Goal: Navigation & Orientation: Find specific page/section

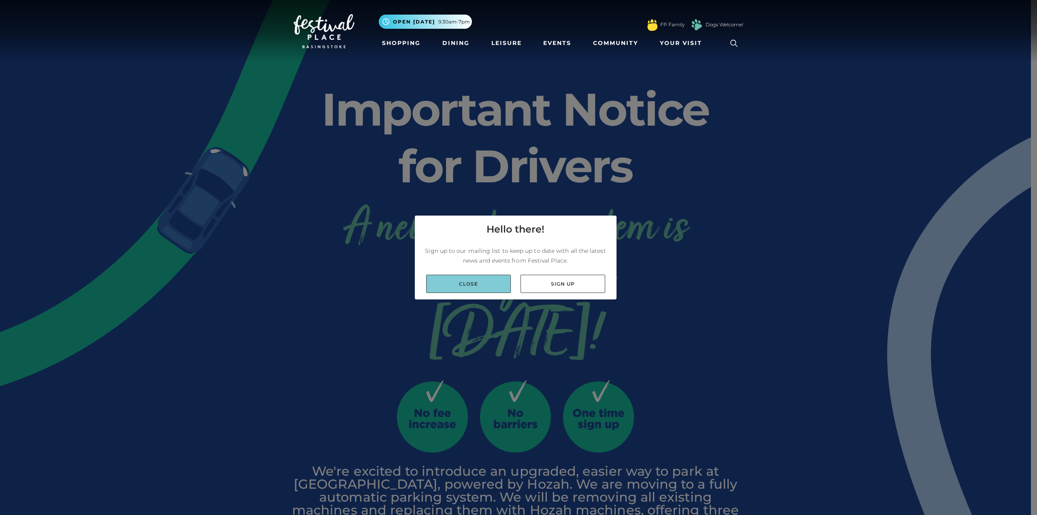
click at [483, 280] on link "Close" at bounding box center [468, 284] width 85 height 18
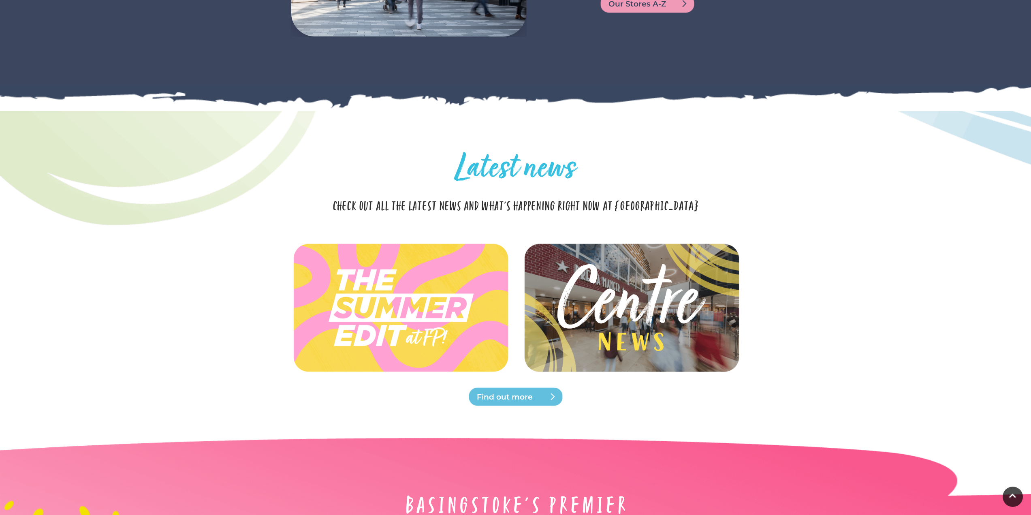
scroll to position [1701, 0]
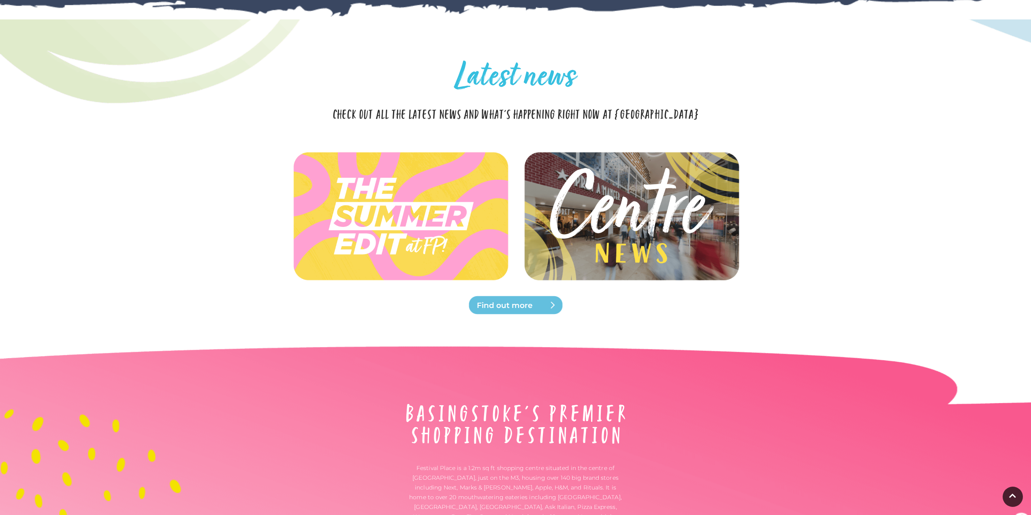
click at [647, 211] on img at bounding box center [631, 216] width 241 height 108
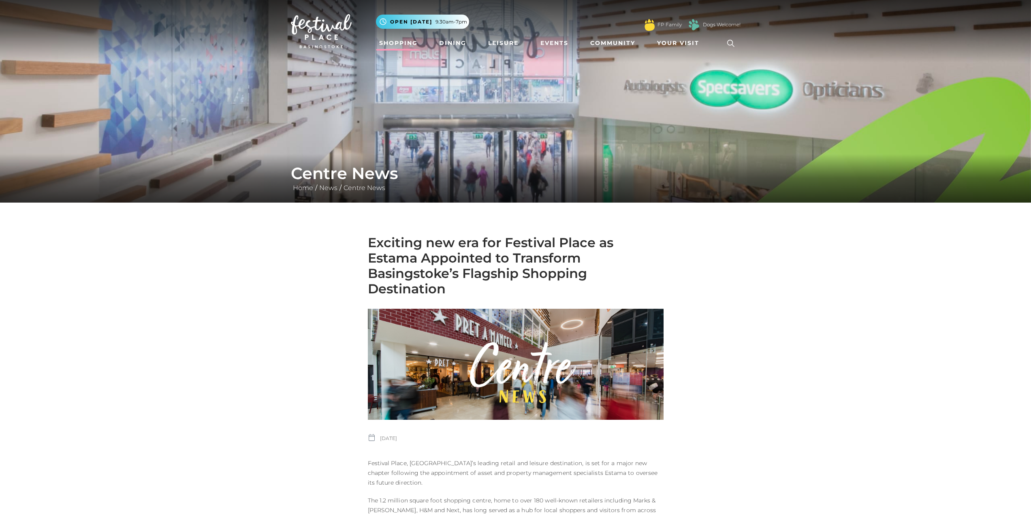
click at [388, 43] on link "Shopping" at bounding box center [398, 43] width 45 height 15
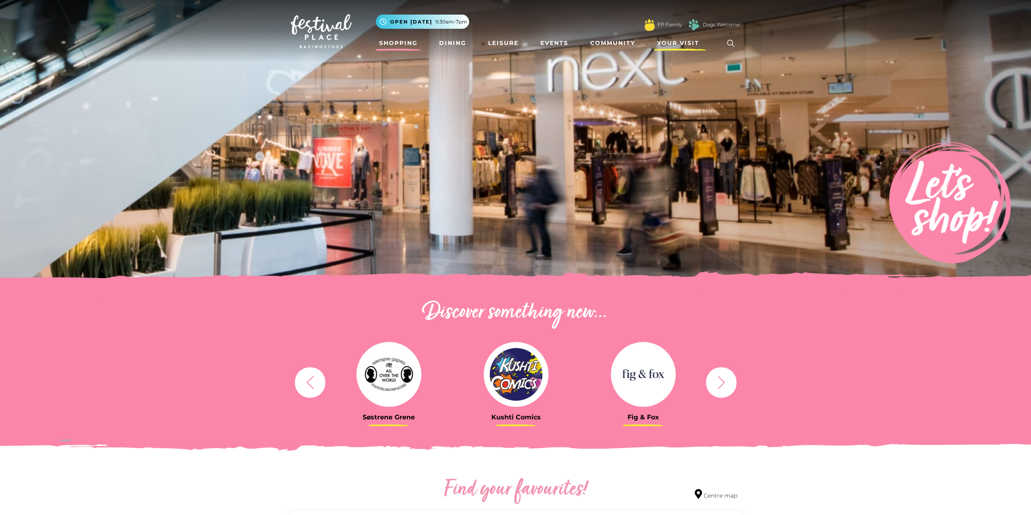
click at [689, 43] on span "Your Visit" at bounding box center [678, 43] width 42 height 9
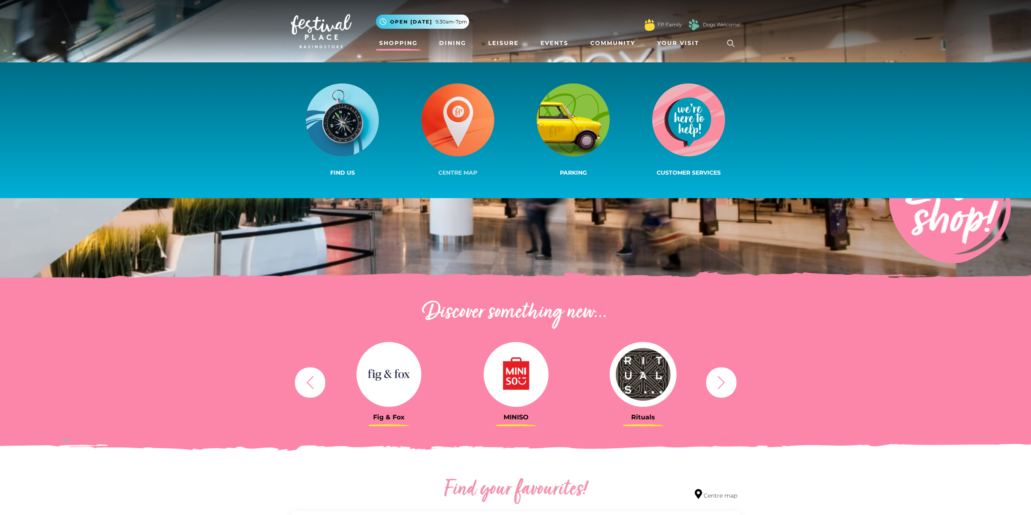
click at [471, 130] on img at bounding box center [457, 119] width 73 height 73
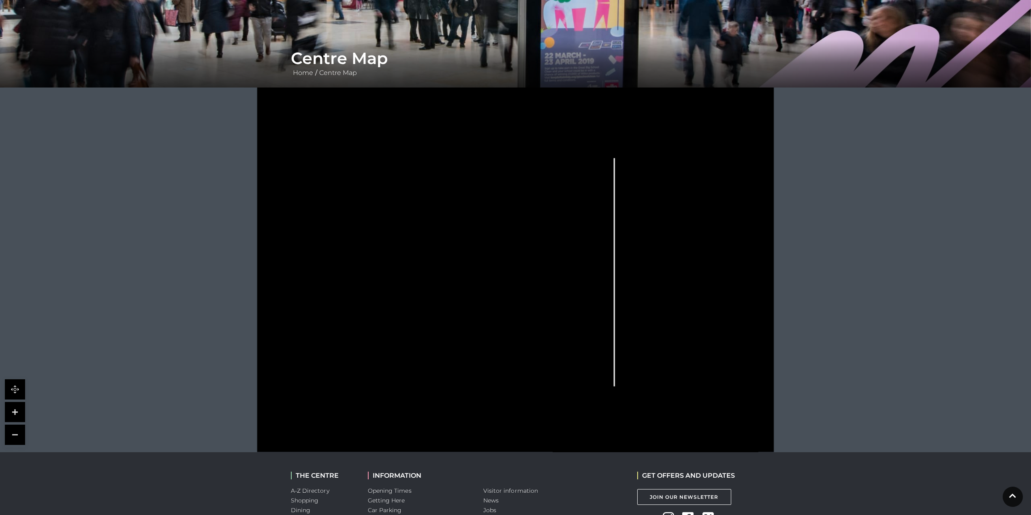
scroll to position [162, 0]
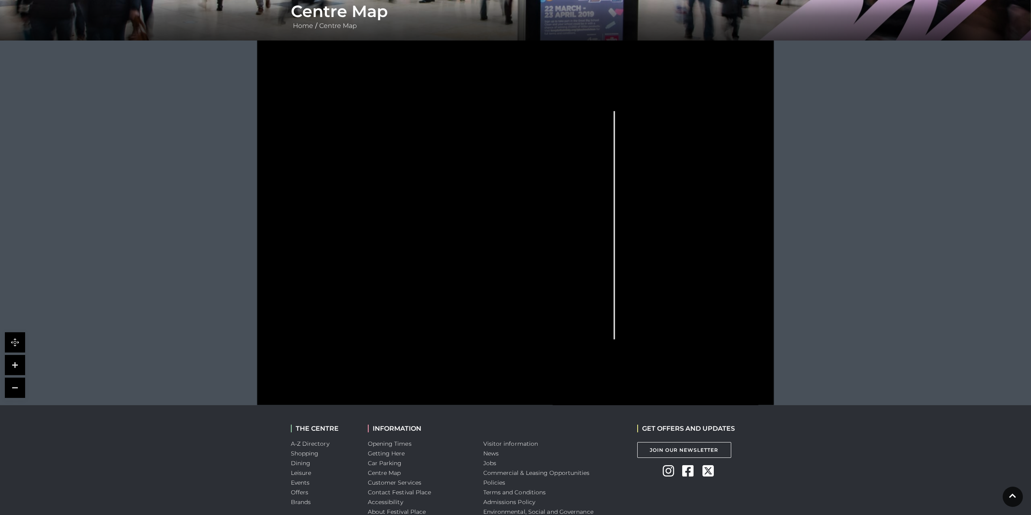
click at [721, 269] on icon at bounding box center [691, 228] width 83 height 158
click at [18, 362] on link at bounding box center [15, 365] width 20 height 20
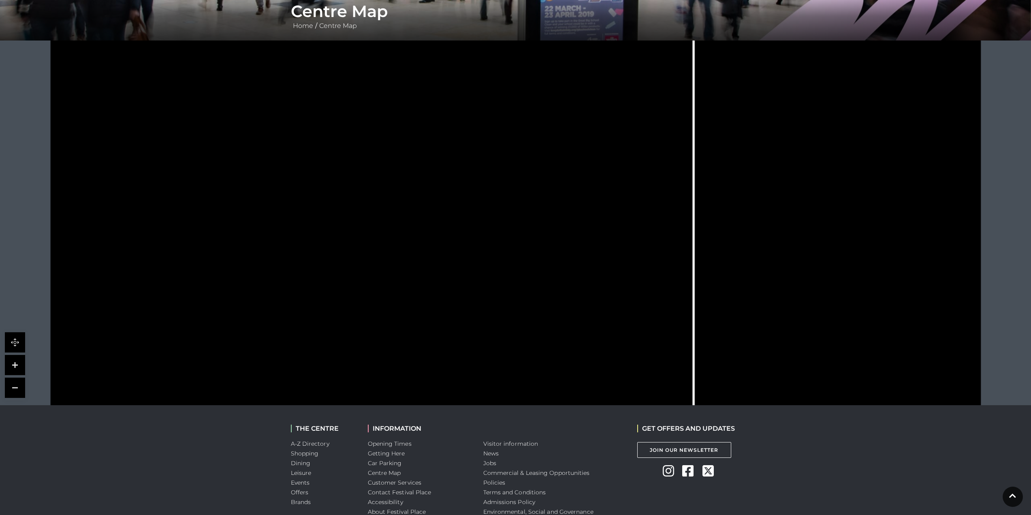
click at [12, 367] on link at bounding box center [15, 365] width 20 height 20
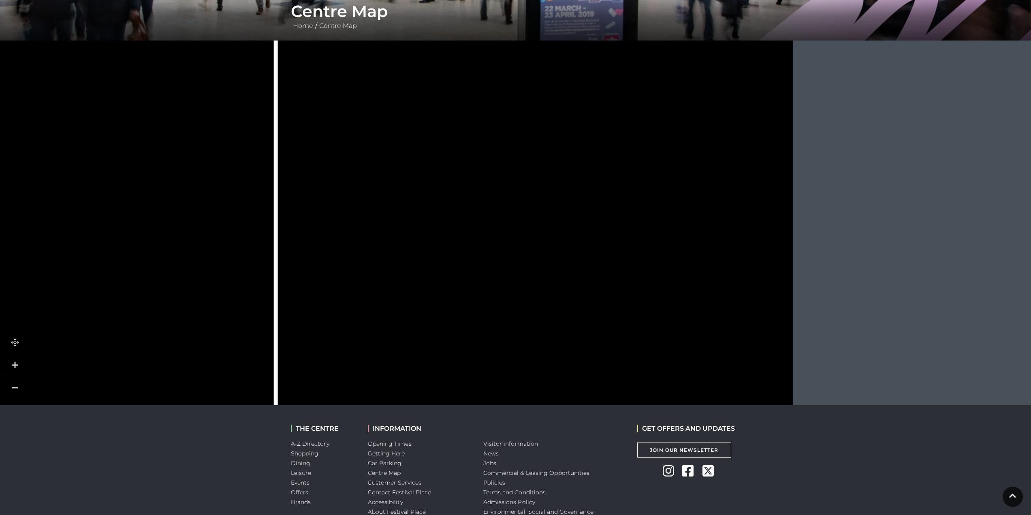
drag, startPoint x: 906, startPoint y: 159, endPoint x: 346, endPoint y: 301, distance: 577.7
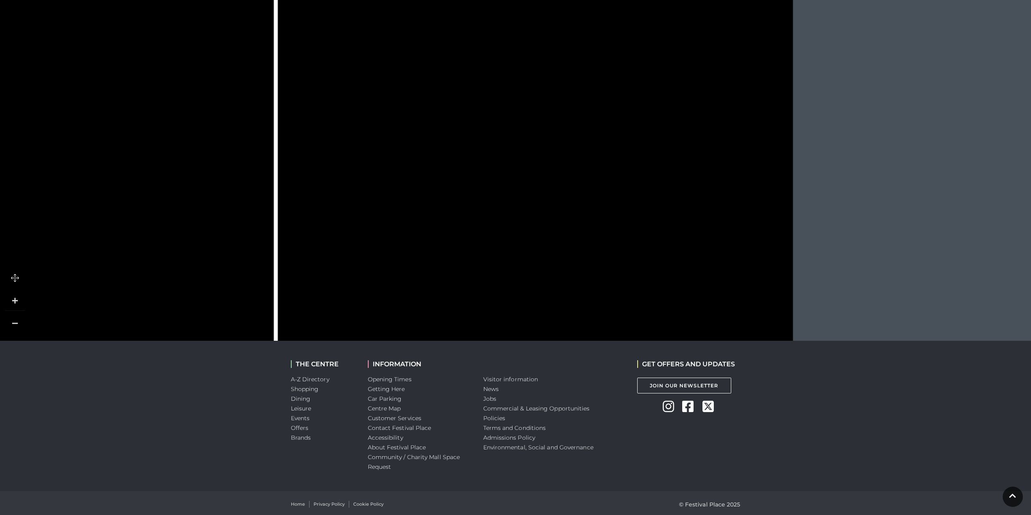
scroll to position [229, 0]
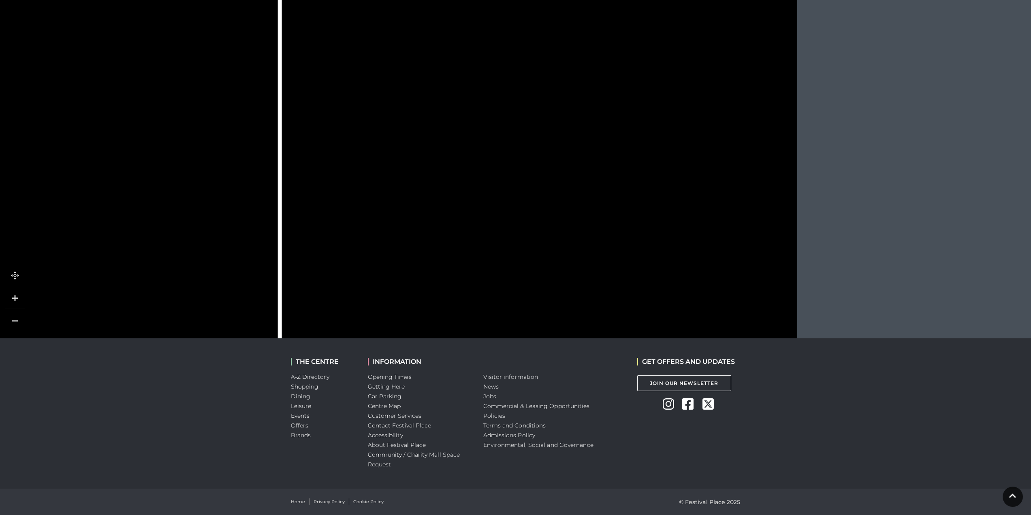
drag, startPoint x: 601, startPoint y: 226, endPoint x: 603, endPoint y: 161, distance: 64.4
click at [605, 164] on rect at bounding box center [617, 158] width 35 height 18
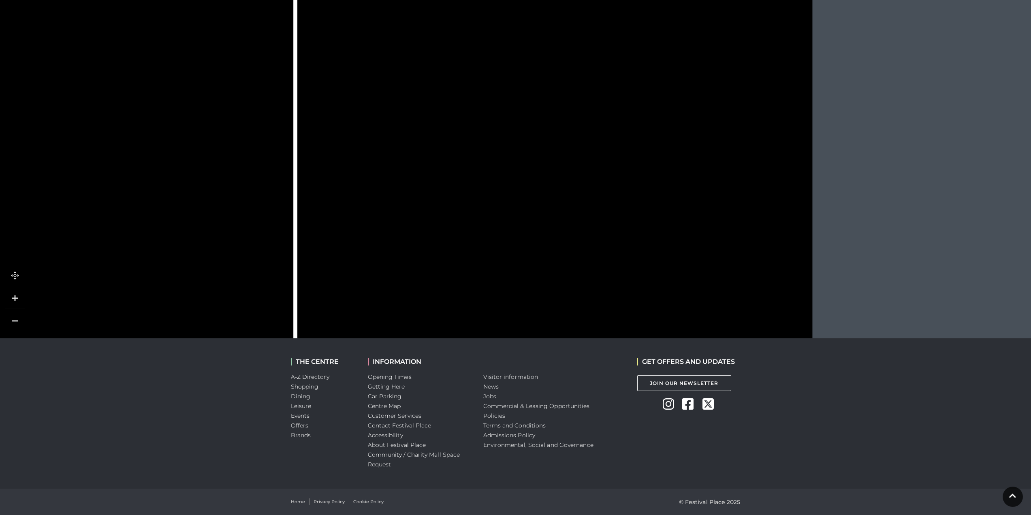
drag, startPoint x: 600, startPoint y: 229, endPoint x: 615, endPoint y: 97, distance: 132.5
click at [615, 97] on icon at bounding box center [547, 120] width 269 height 512
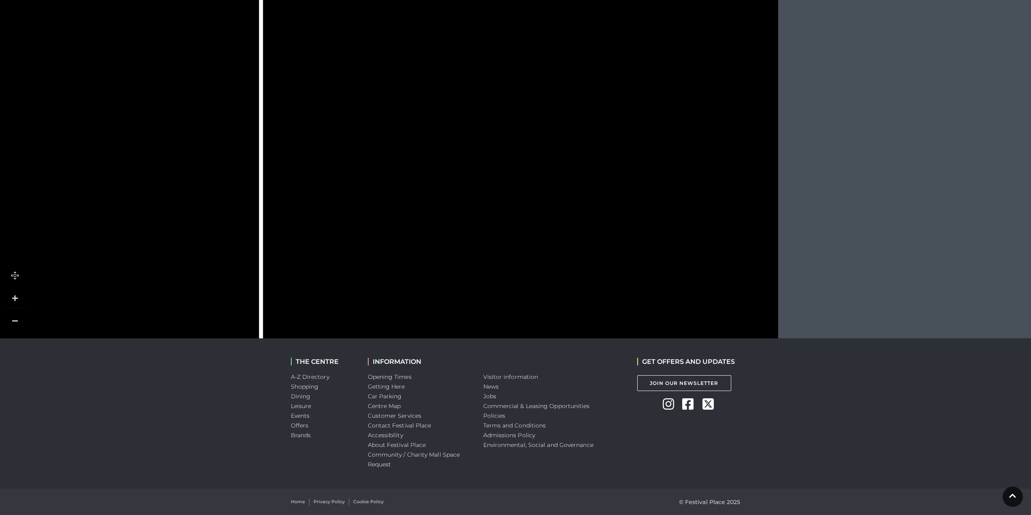
drag, startPoint x: 661, startPoint y: 218, endPoint x: 613, endPoint y: 187, distance: 57.2
click at [613, 187] on polygon at bounding box center [615, 163] width 66 height 55
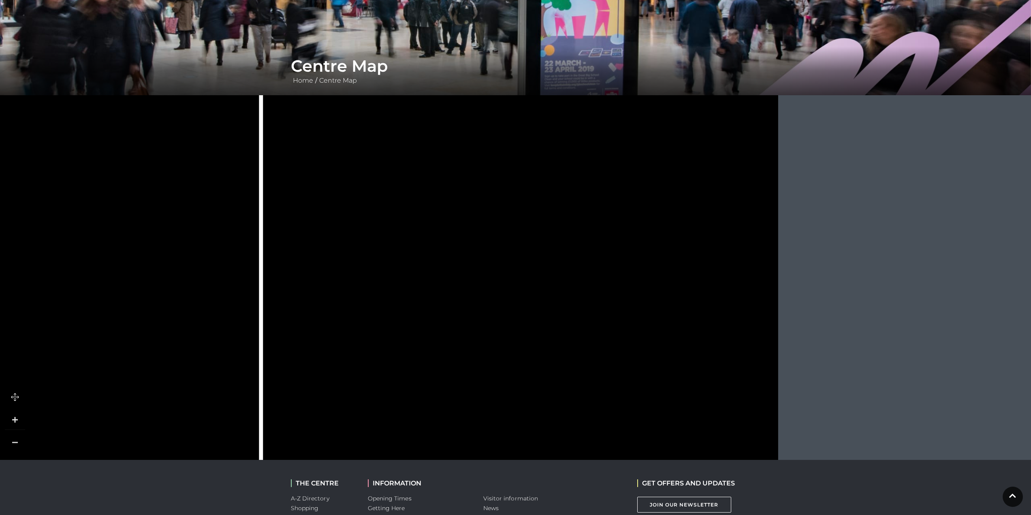
scroll to position [148, 0]
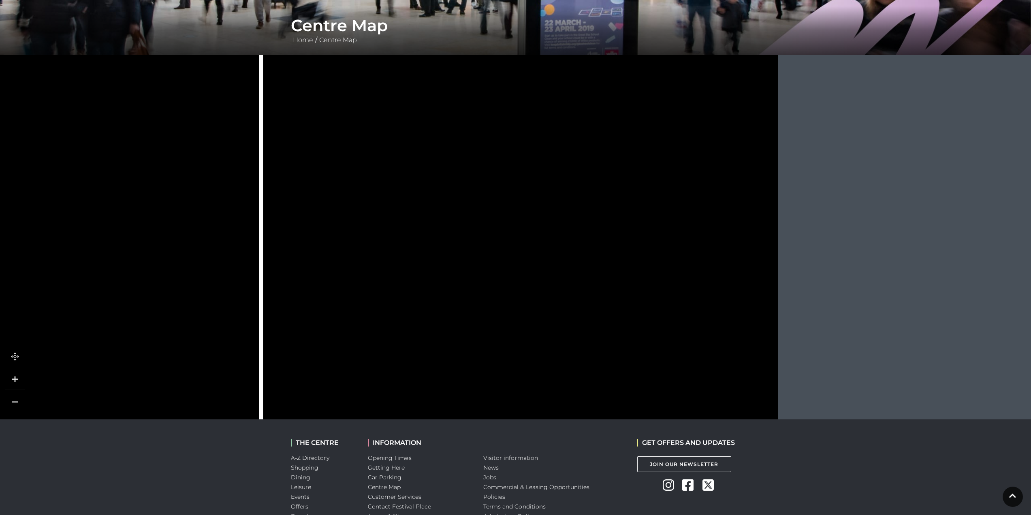
drag, startPoint x: 617, startPoint y: 201, endPoint x: 588, endPoint y: 300, distance: 103.0
drag, startPoint x: 641, startPoint y: 271, endPoint x: 499, endPoint y: 173, distance: 172.7
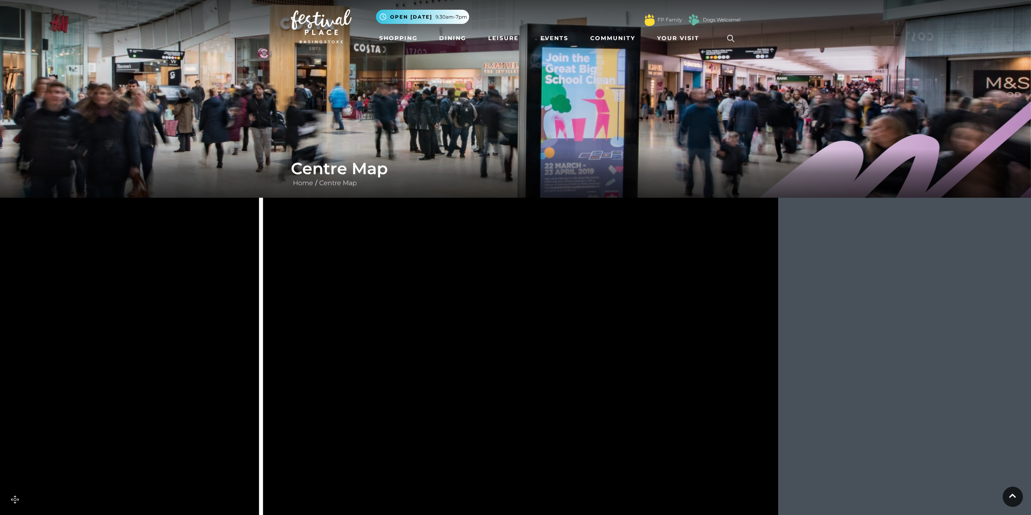
scroll to position [0, 0]
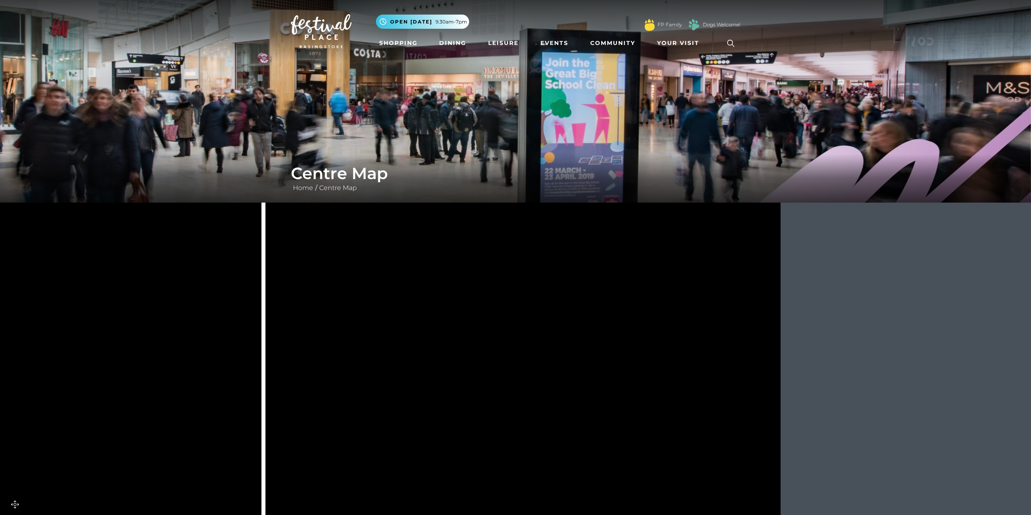
drag, startPoint x: 546, startPoint y: 249, endPoint x: 544, endPoint y: 158, distance: 91.6
click at [544, 158] on div "Centre Map Home / Centre Map" at bounding box center [515, 283] width 1031 height 567
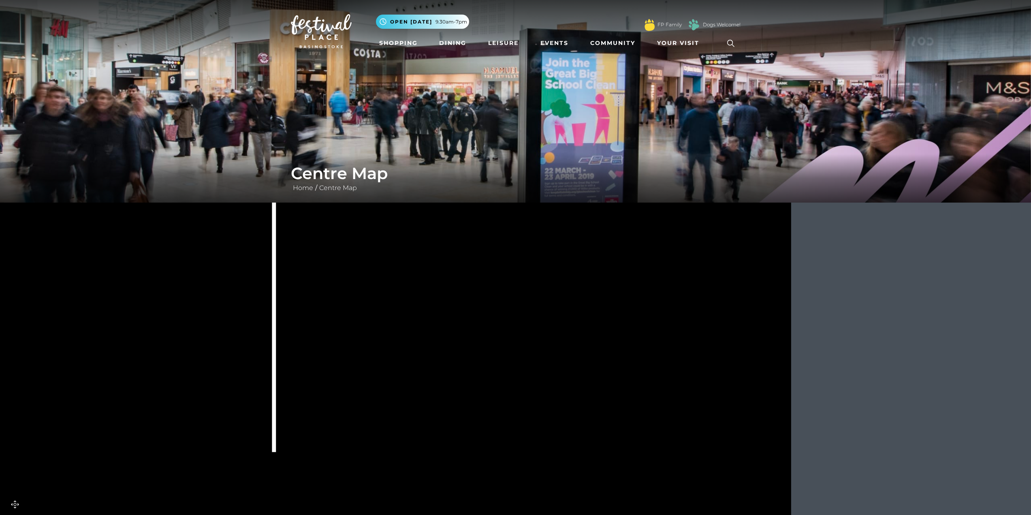
drag, startPoint x: 494, startPoint y: 249, endPoint x: 501, endPoint y: 192, distance: 56.8
click at [501, 192] on div "Centre Map Home / Centre Map" at bounding box center [515, 283] width 1031 height 567
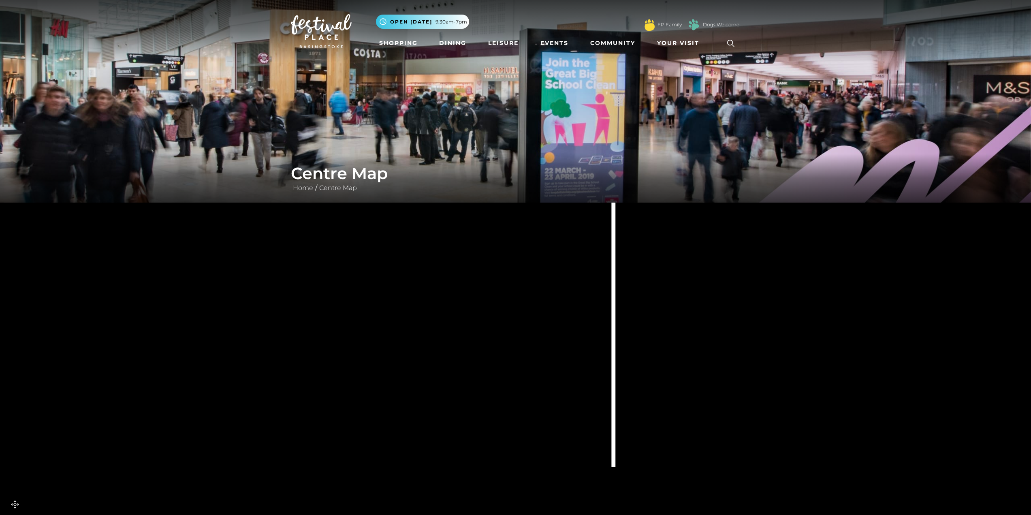
drag, startPoint x: 349, startPoint y: 290, endPoint x: 648, endPoint y: 309, distance: 299.9
click at [648, 309] on icon at bounding box center [293, 89] width 2100 height 1181
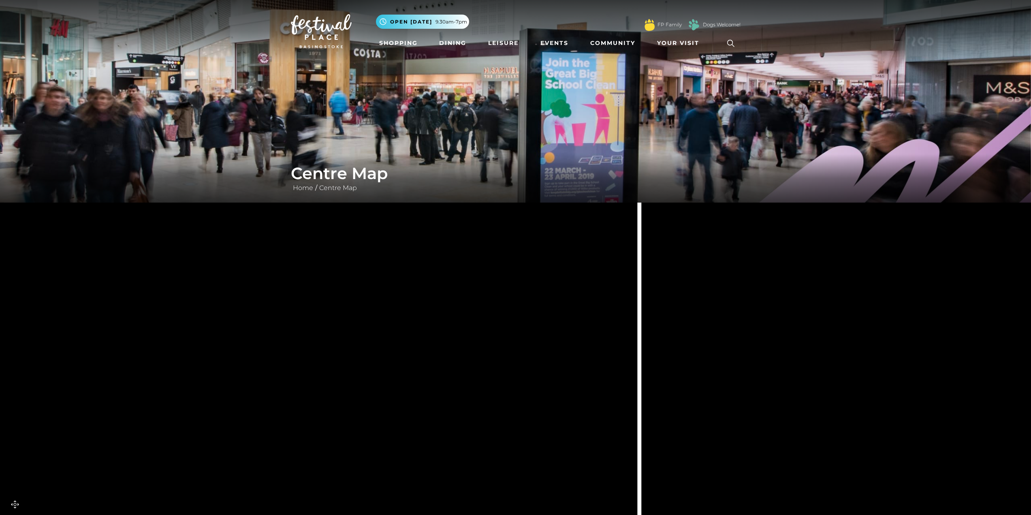
drag, startPoint x: 376, startPoint y: 359, endPoint x: 401, endPoint y: 436, distance: 81.1
click at [401, 436] on icon at bounding box center [384, 457] width 68 height 91
drag, startPoint x: 387, startPoint y: 274, endPoint x: 381, endPoint y: 374, distance: 100.3
click at [381, 375] on icon at bounding box center [442, 294] width 289 height 644
drag, startPoint x: 262, startPoint y: 267, endPoint x: 266, endPoint y: 515, distance: 248.3
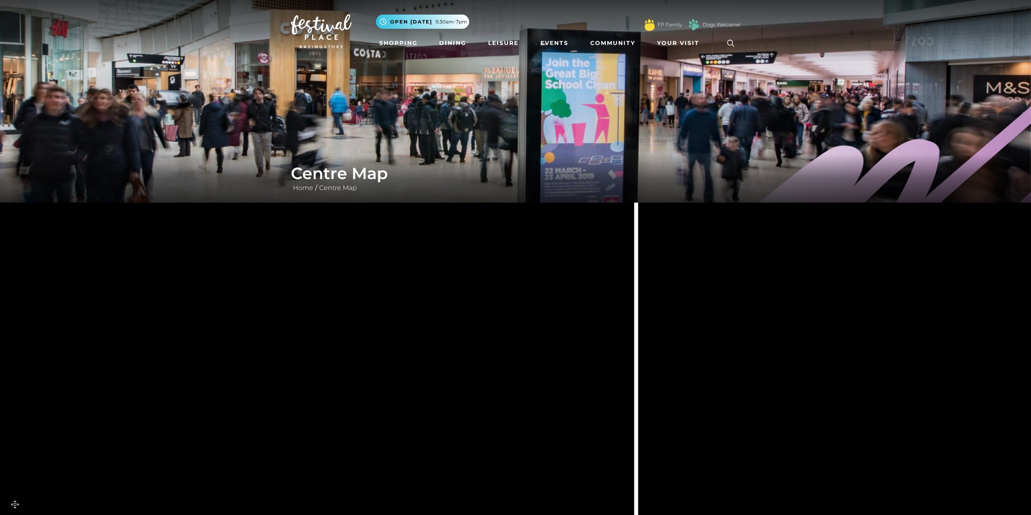
click at [266, 514] on html "Skip to Navigation Skip to Content Toggle navigation .st5{fill:none;stroke:#FFF…" at bounding box center [515, 372] width 1031 height 744
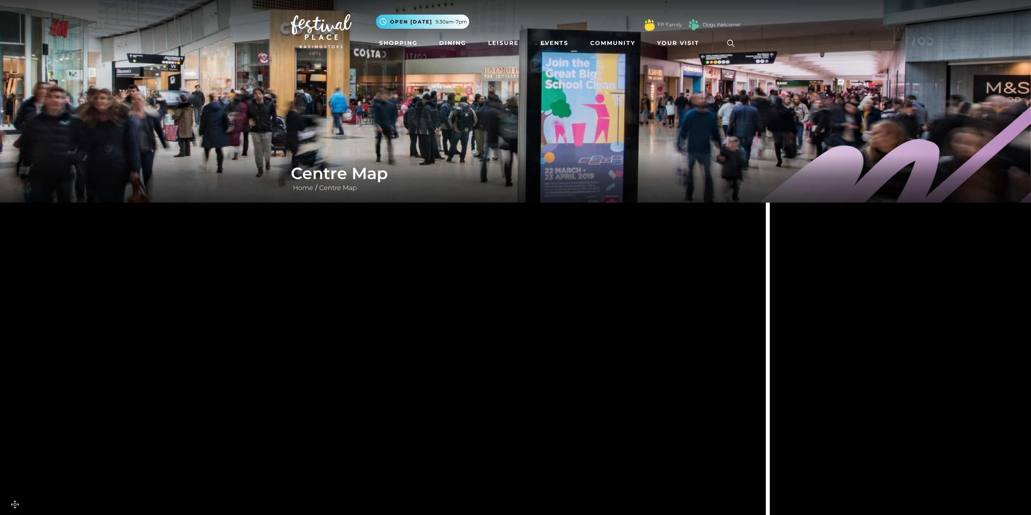
drag, startPoint x: 203, startPoint y: 370, endPoint x: 335, endPoint y: 233, distance: 189.3
click at [335, 233] on polygon at bounding box center [111, 469] width 714 height 828
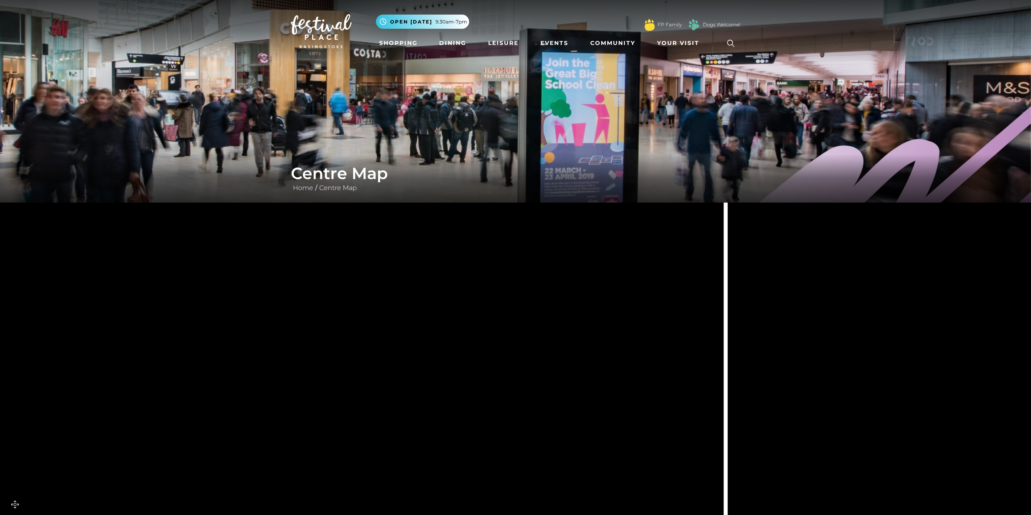
drag, startPoint x: 351, startPoint y: 393, endPoint x: 320, endPoint y: 396, distance: 31.3
click at [309, 428] on tspan "[PERSON_NAME] WALK" at bounding box center [309, 428] width 0 height 0
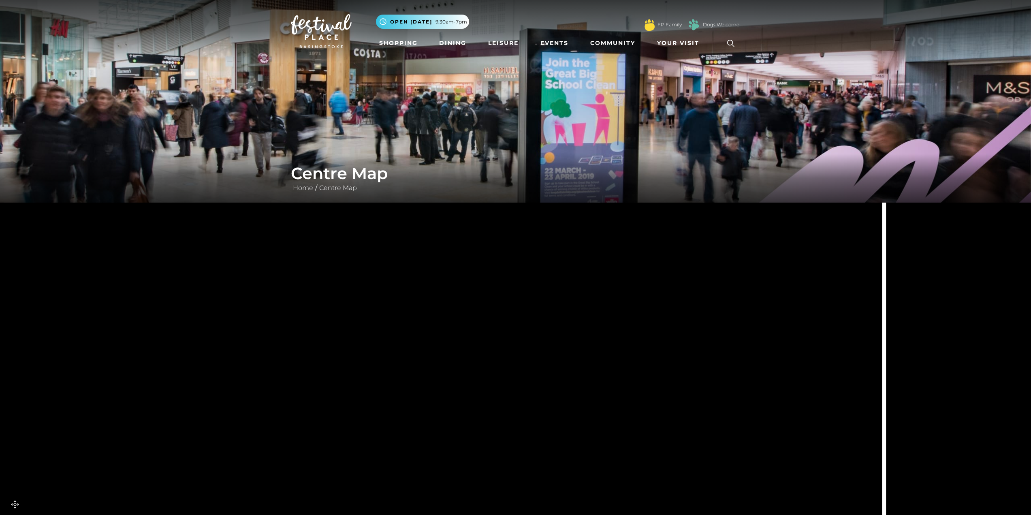
drag, startPoint x: 215, startPoint y: 379, endPoint x: 374, endPoint y: 271, distance: 192.3
click at [374, 271] on icon at bounding box center [564, 275] width 2100 height 1181
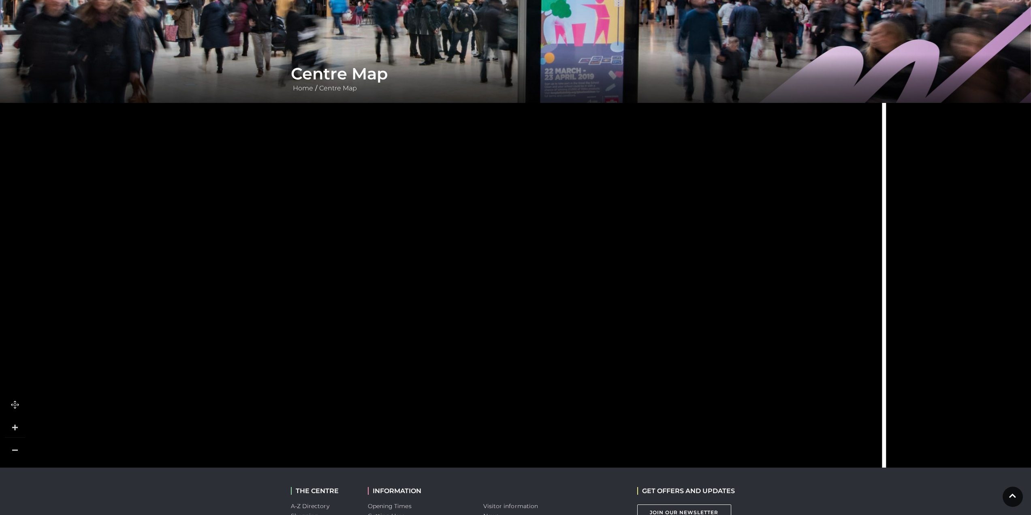
scroll to position [81, 0]
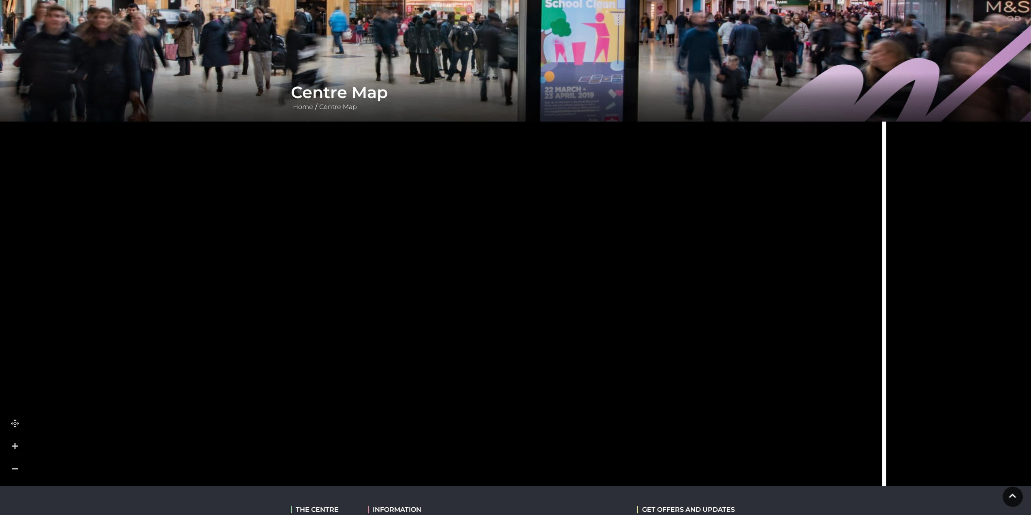
click at [17, 467] on link at bounding box center [15, 468] width 20 height 20
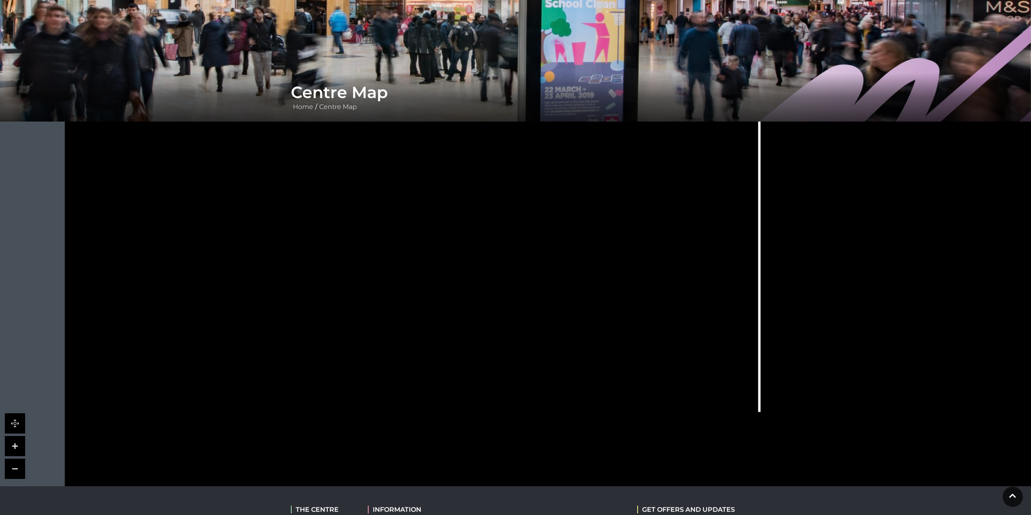
drag, startPoint x: 359, startPoint y: 353, endPoint x: 382, endPoint y: 300, distance: 57.7
click at [382, 300] on rect at bounding box center [364, 296] width 39 height 11
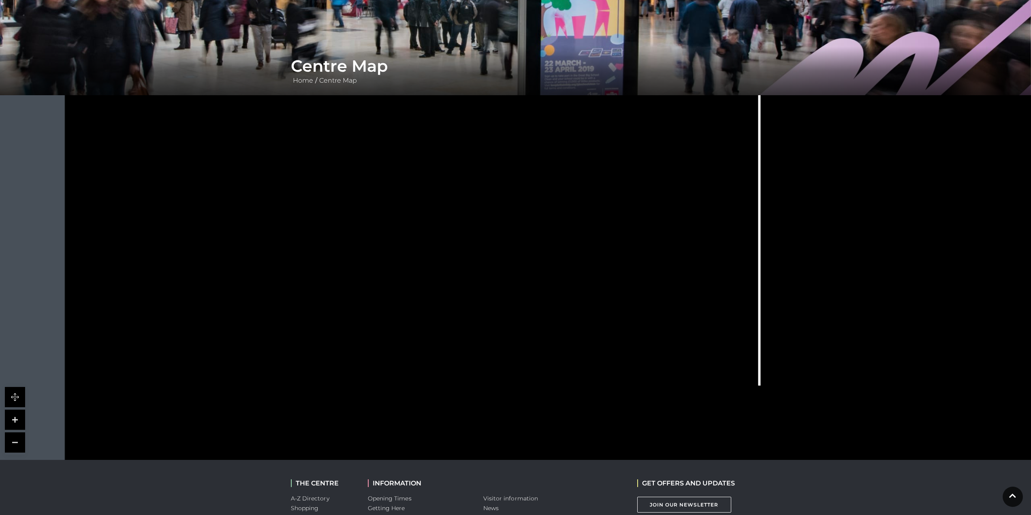
scroll to position [122, 0]
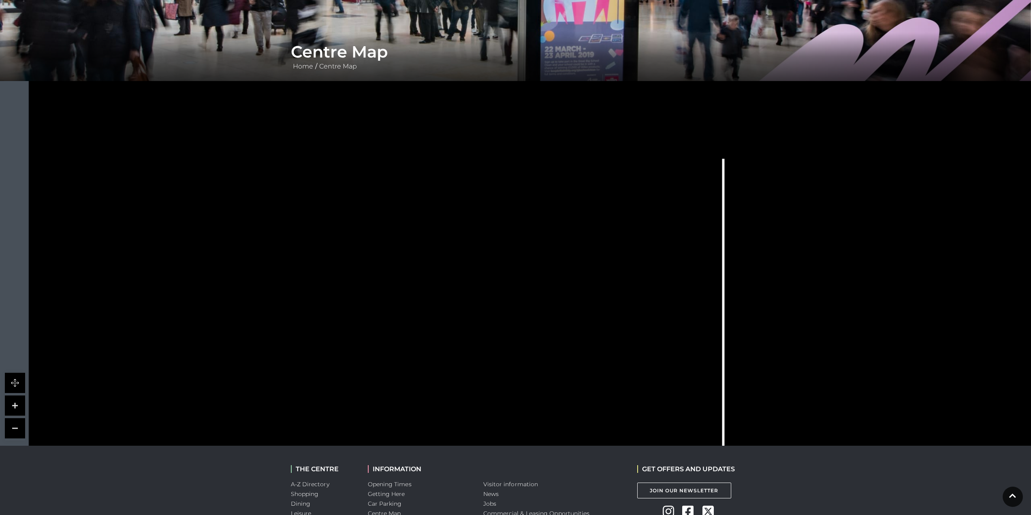
drag, startPoint x: 370, startPoint y: 211, endPoint x: 334, endPoint y: 443, distance: 234.1
click at [334, 443] on rect at bounding box center [328, 442] width 39 height 11
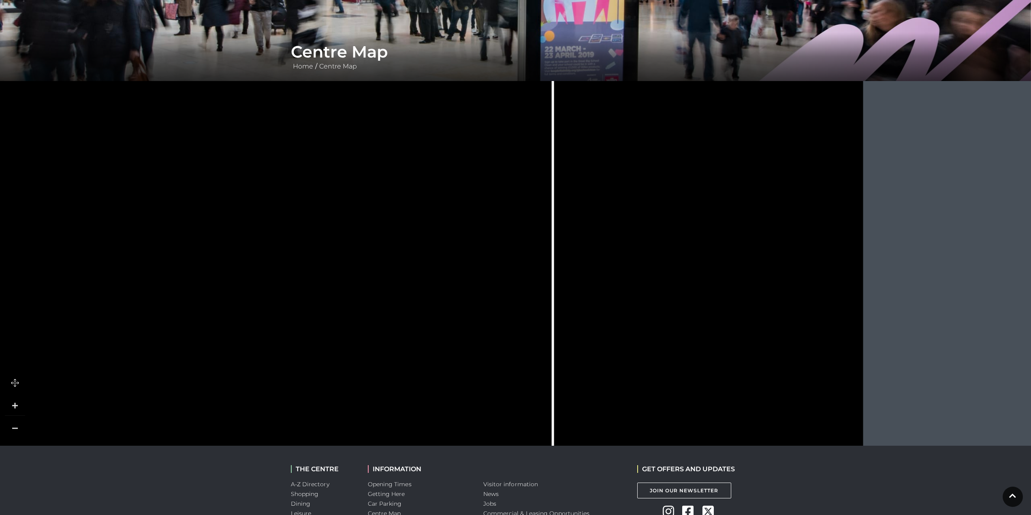
drag, startPoint x: 384, startPoint y: 286, endPoint x: 436, endPoint y: 242, distance: 68.4
click at [208, 257] on icon at bounding box center [361, 262] width 1260 height 709
drag, startPoint x: 612, startPoint y: 255, endPoint x: 354, endPoint y: 262, distance: 258.1
click at [354, 262] on icon at bounding box center [361, 274] width 1260 height 709
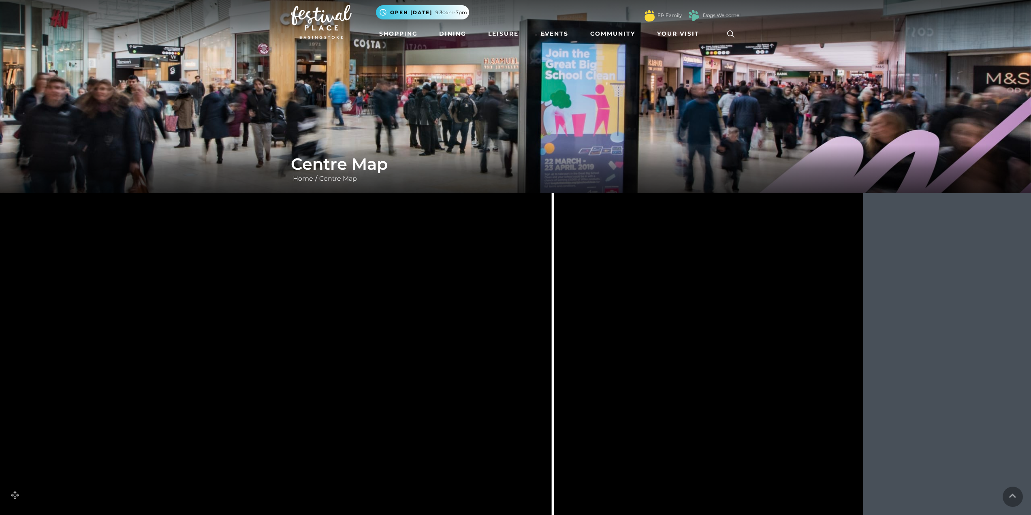
scroll to position [0, 0]
